Goal: Task Accomplishment & Management: Use online tool/utility

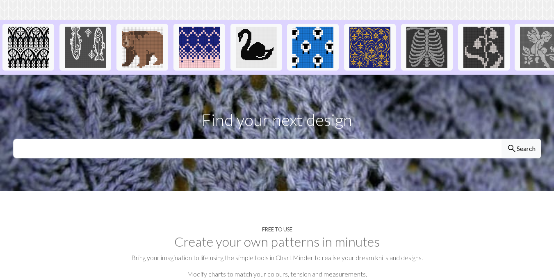
scroll to position [172, 0]
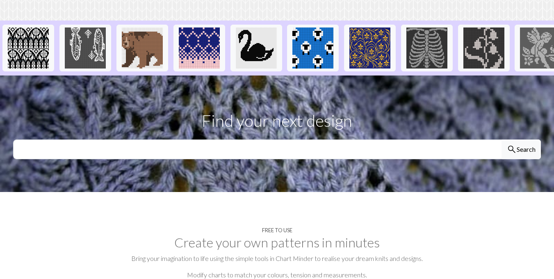
drag, startPoint x: 539, startPoint y: 116, endPoint x: 422, endPoint y: 130, distance: 117.7
click at [422, 130] on div "Design, scan or customise your own knitting charts, for free Login or create an…" at bounding box center [277, 204] width 554 height 705
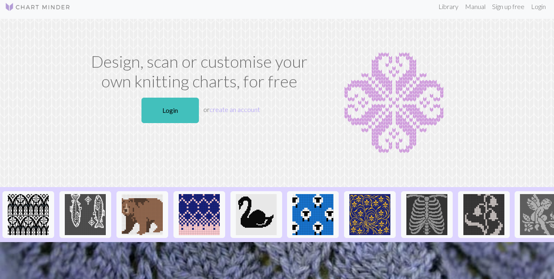
scroll to position [0, 0]
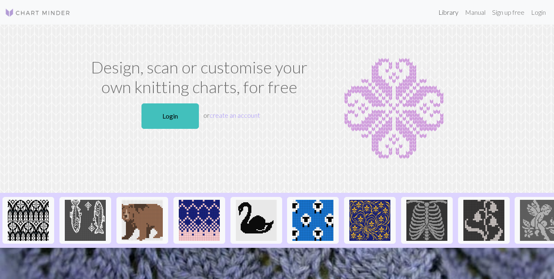
click at [435, 16] on link "Library" at bounding box center [448, 12] width 27 height 16
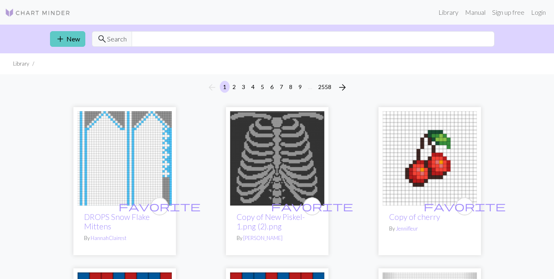
click at [77, 47] on link "add New" at bounding box center [67, 39] width 35 height 16
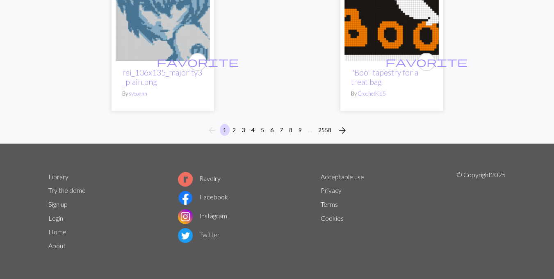
scroll to position [3235, 0]
